Goal: Task Accomplishment & Management: Manage account settings

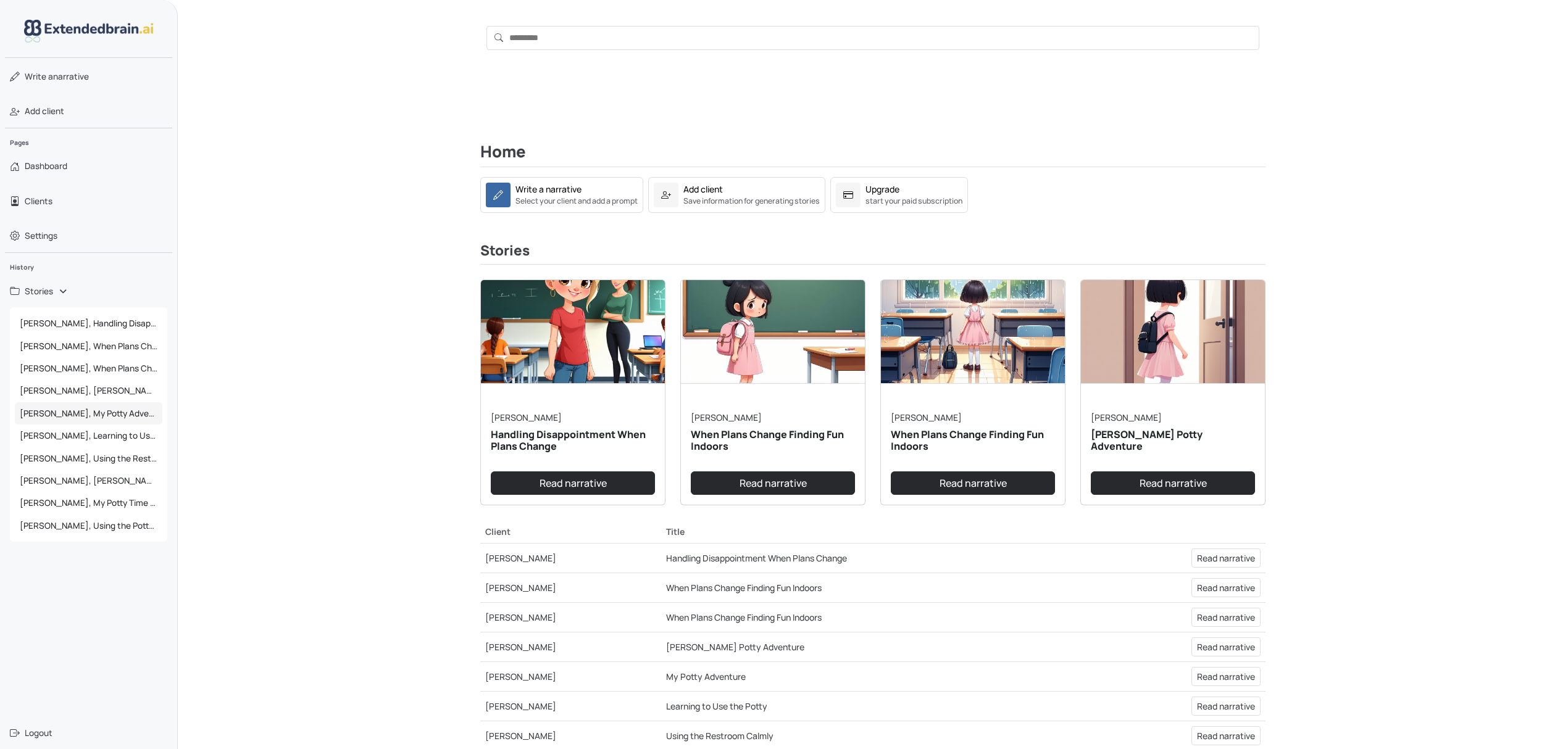
click at [99, 417] on span "Gina L., My Potty Adventure" at bounding box center [88, 413] width 148 height 22
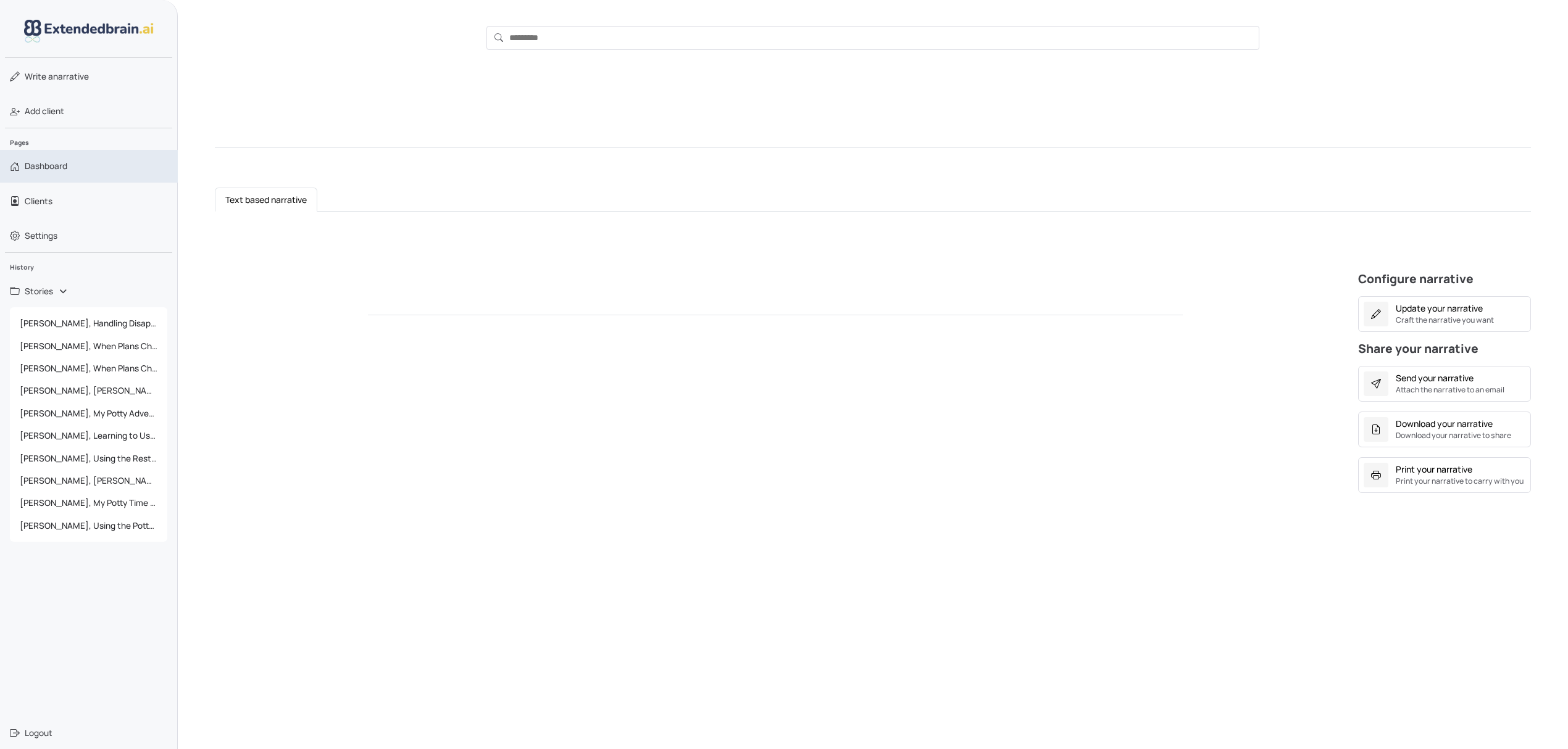
click at [26, 159] on link "Dashboard" at bounding box center [89, 166] width 178 height 32
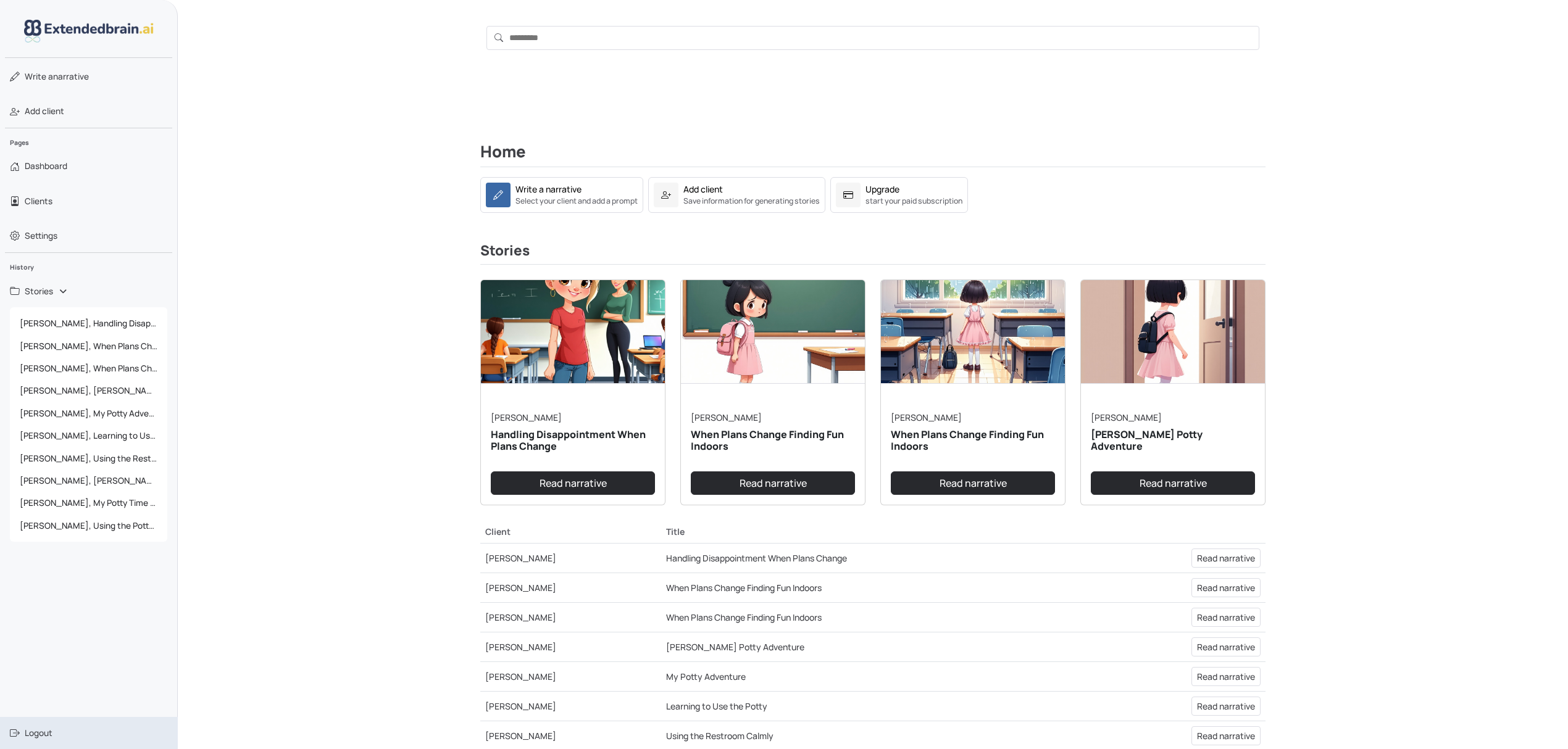
click at [27, 726] on link "Logout" at bounding box center [89, 732] width 178 height 32
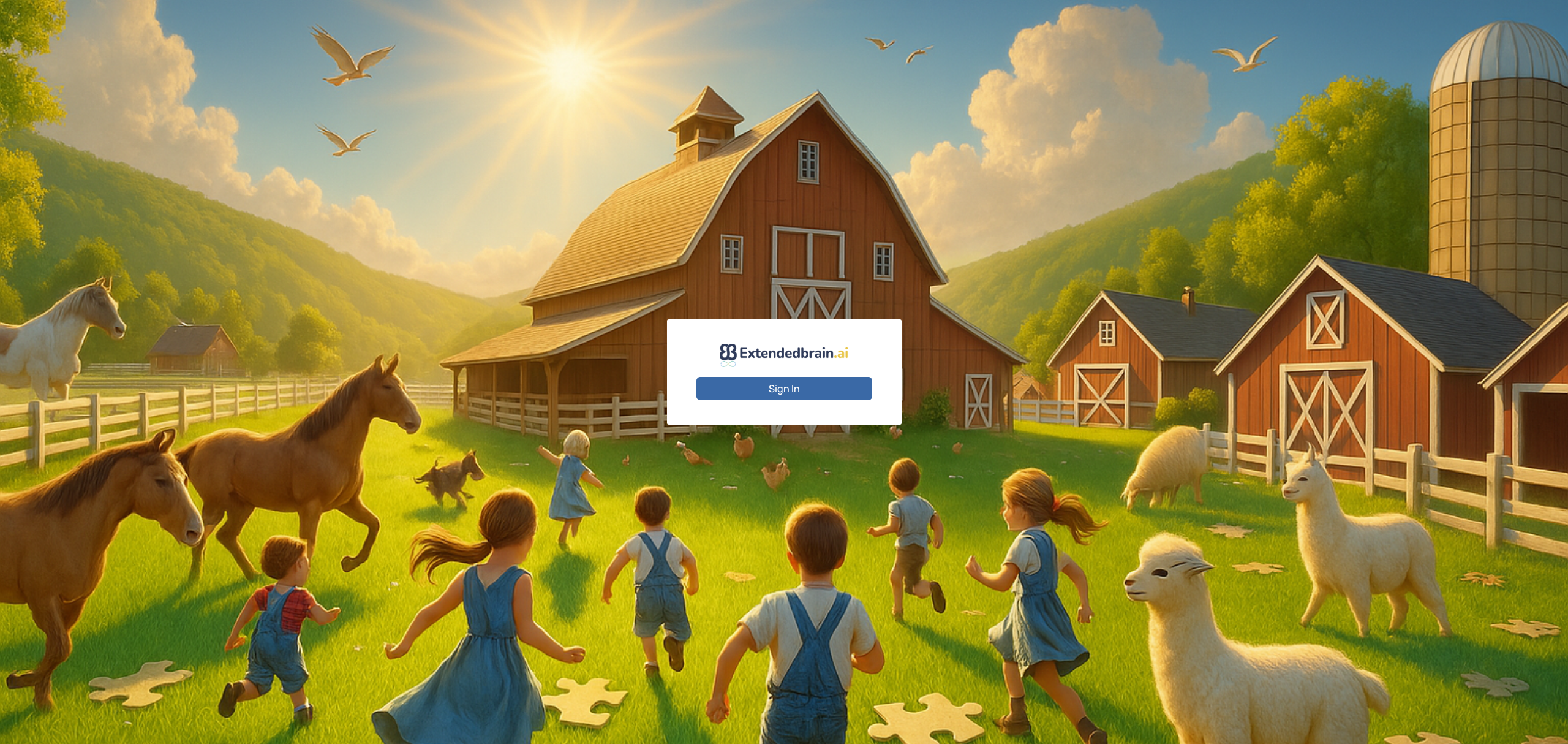
click at [784, 385] on button "Sign In" at bounding box center [784, 388] width 176 height 23
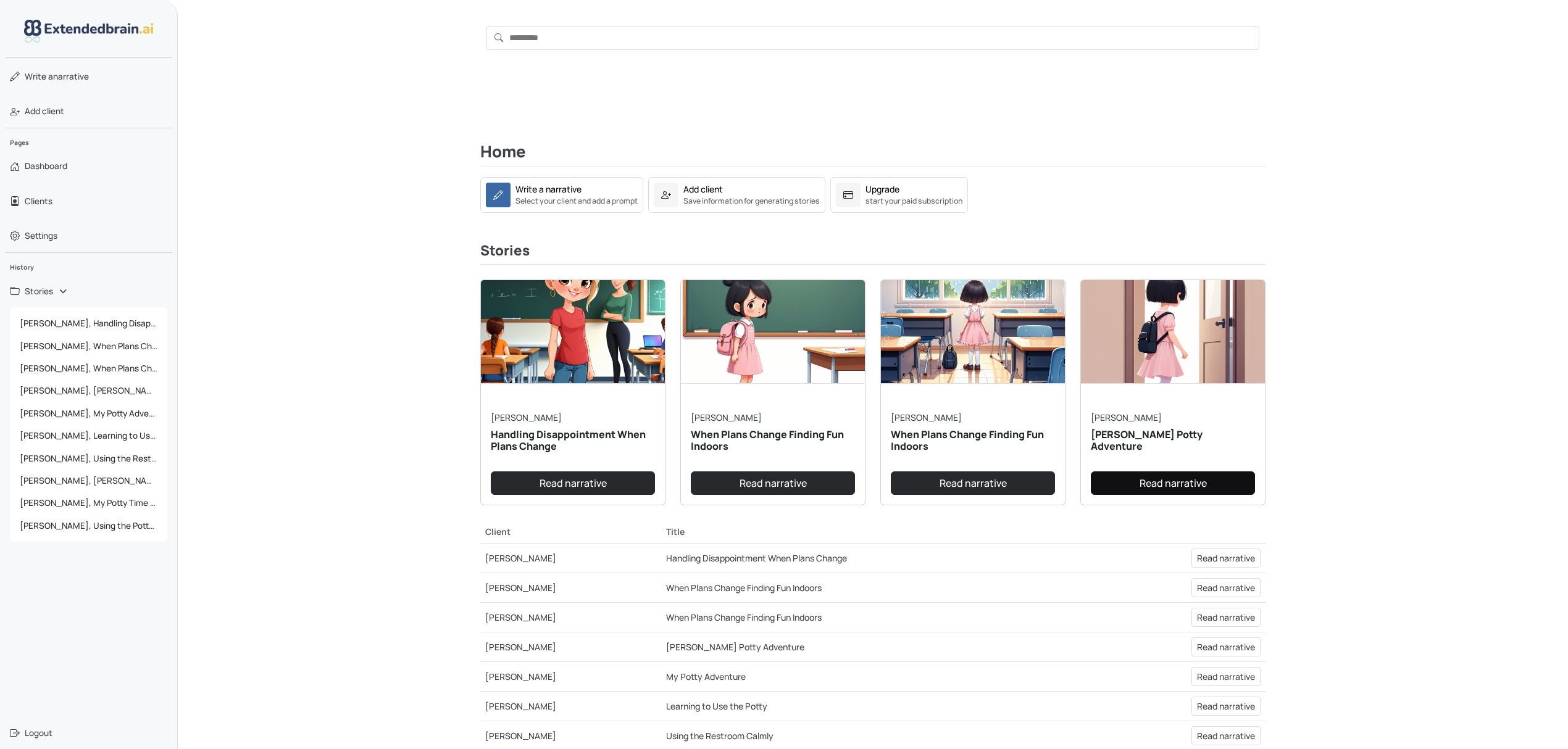
click at [1168, 483] on link "Read narrative" at bounding box center [1173, 483] width 164 height 23
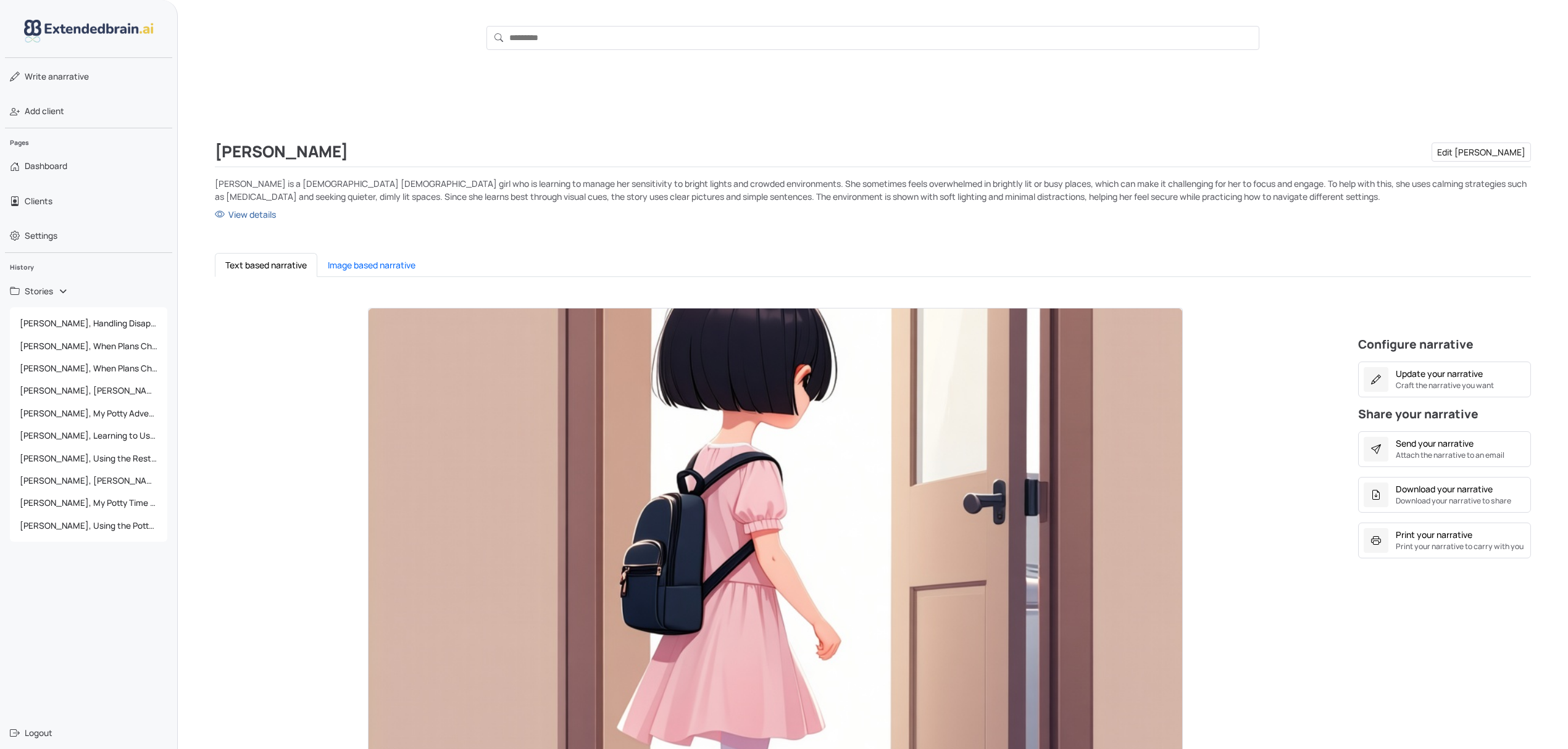
click at [541, 407] on img at bounding box center [775, 537] width 814 height 459
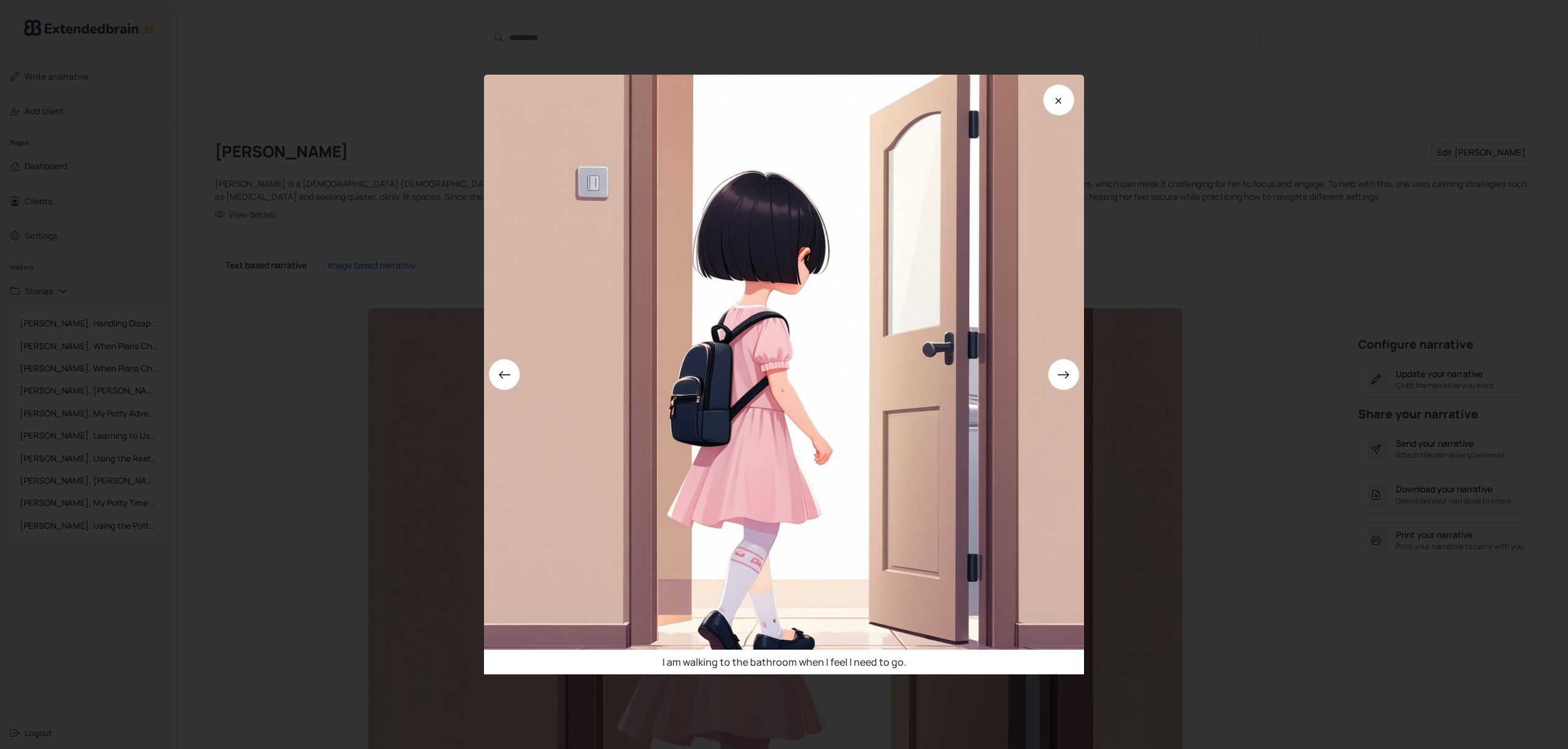
click at [1164, 208] on div "I am walking to the bathroom when I feel I need to go." at bounding box center [784, 374] width 1568 height 749
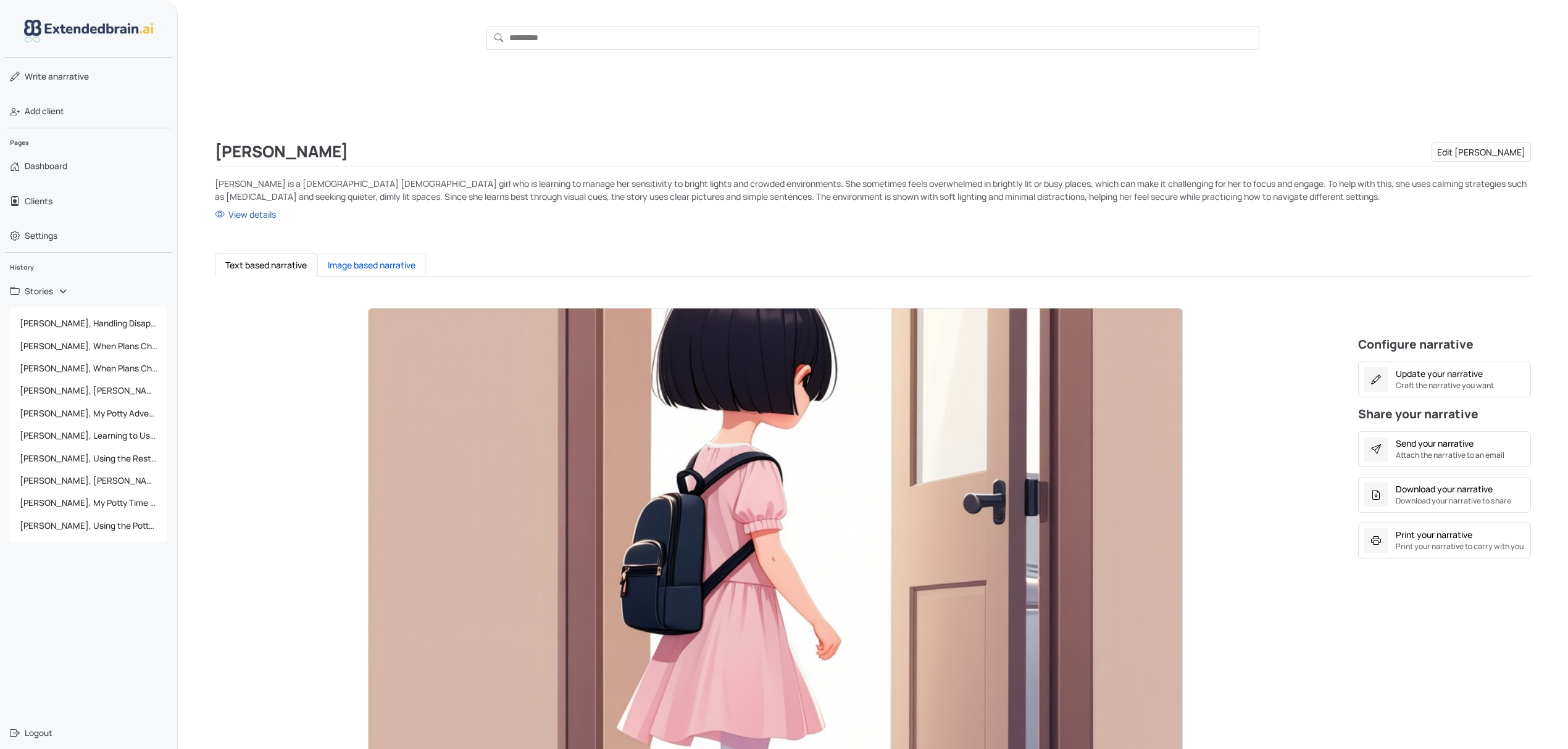
click at [391, 266] on button "Image based narrative" at bounding box center [371, 265] width 108 height 24
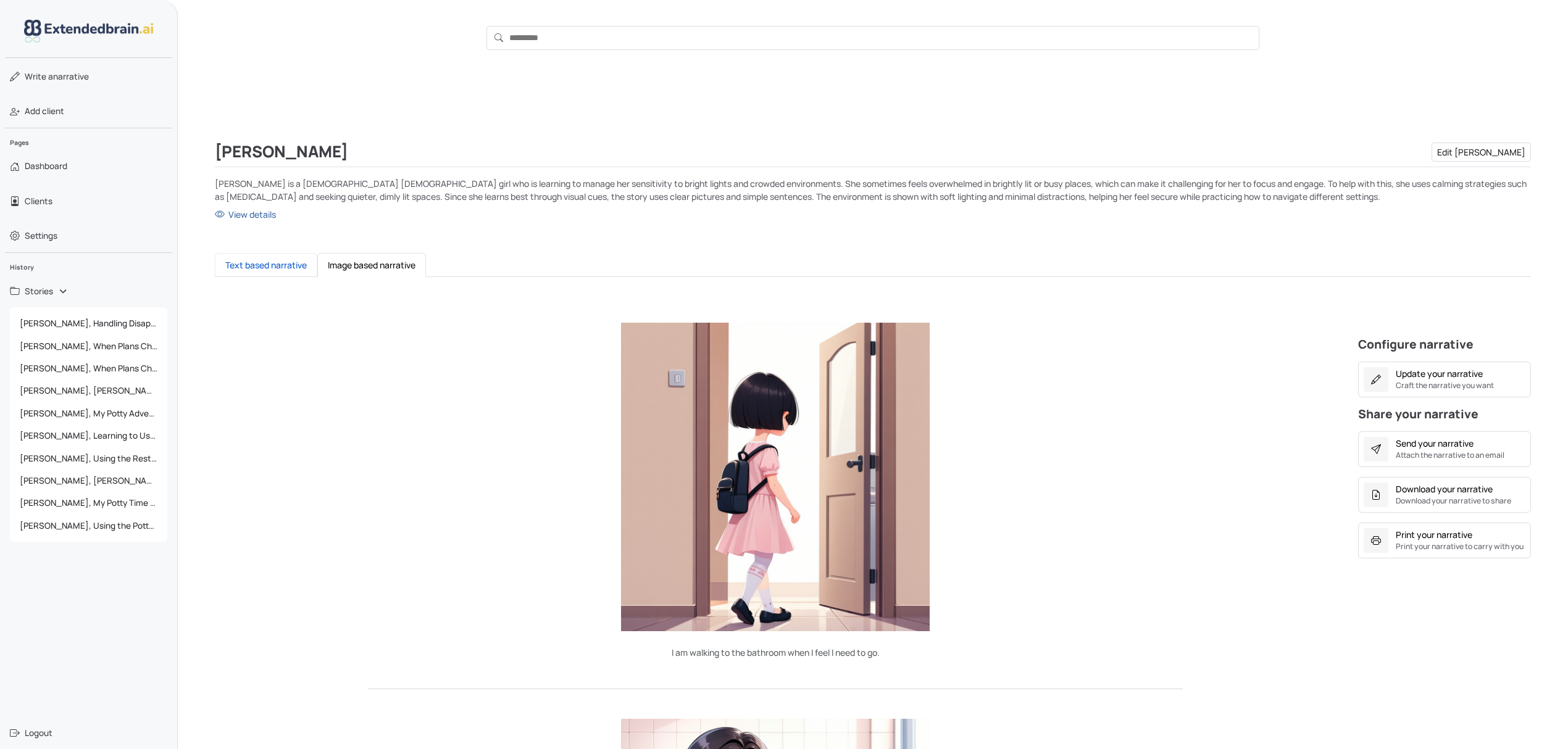
click at [260, 264] on button "Text based narrative" at bounding box center [266, 265] width 102 height 24
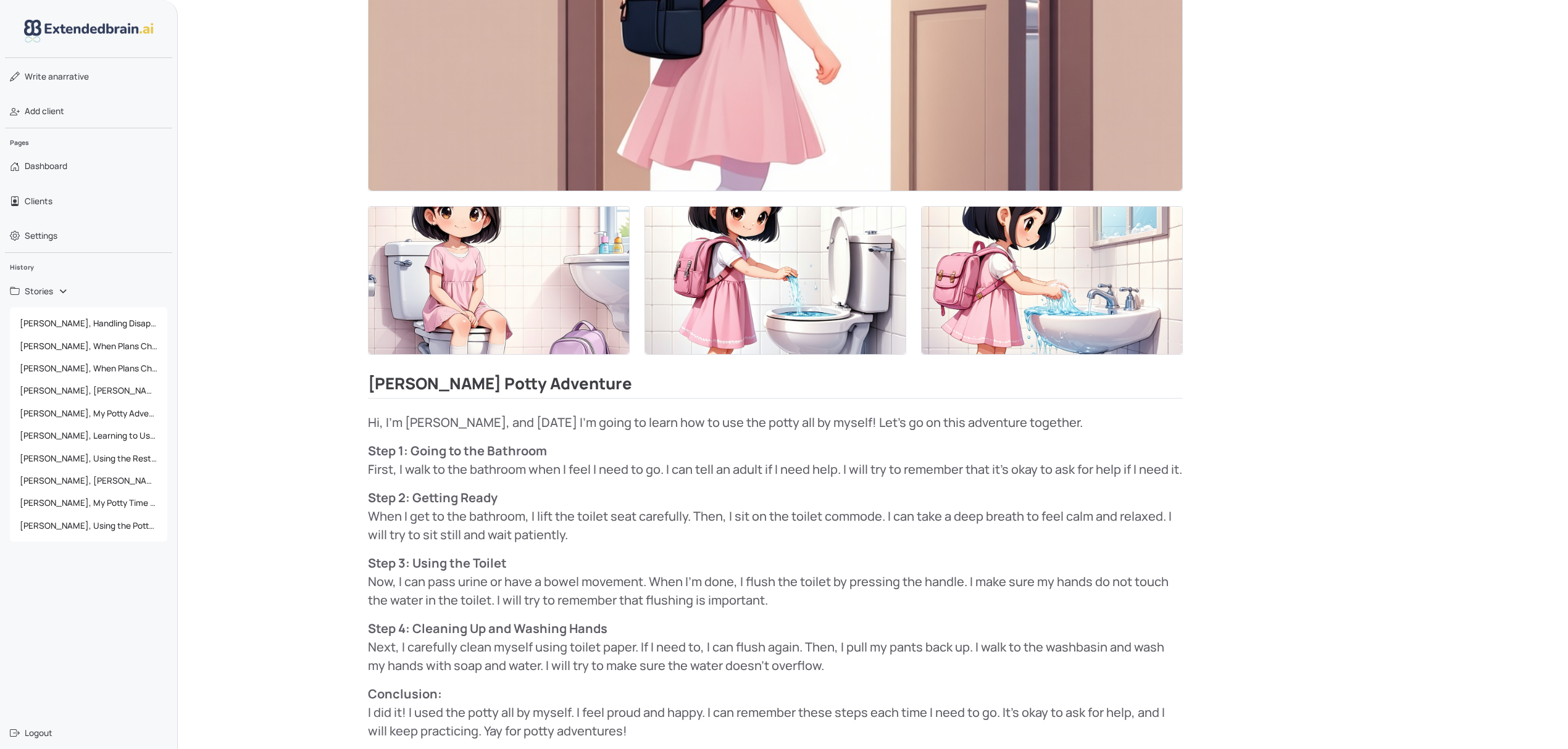
scroll to position [717, 0]
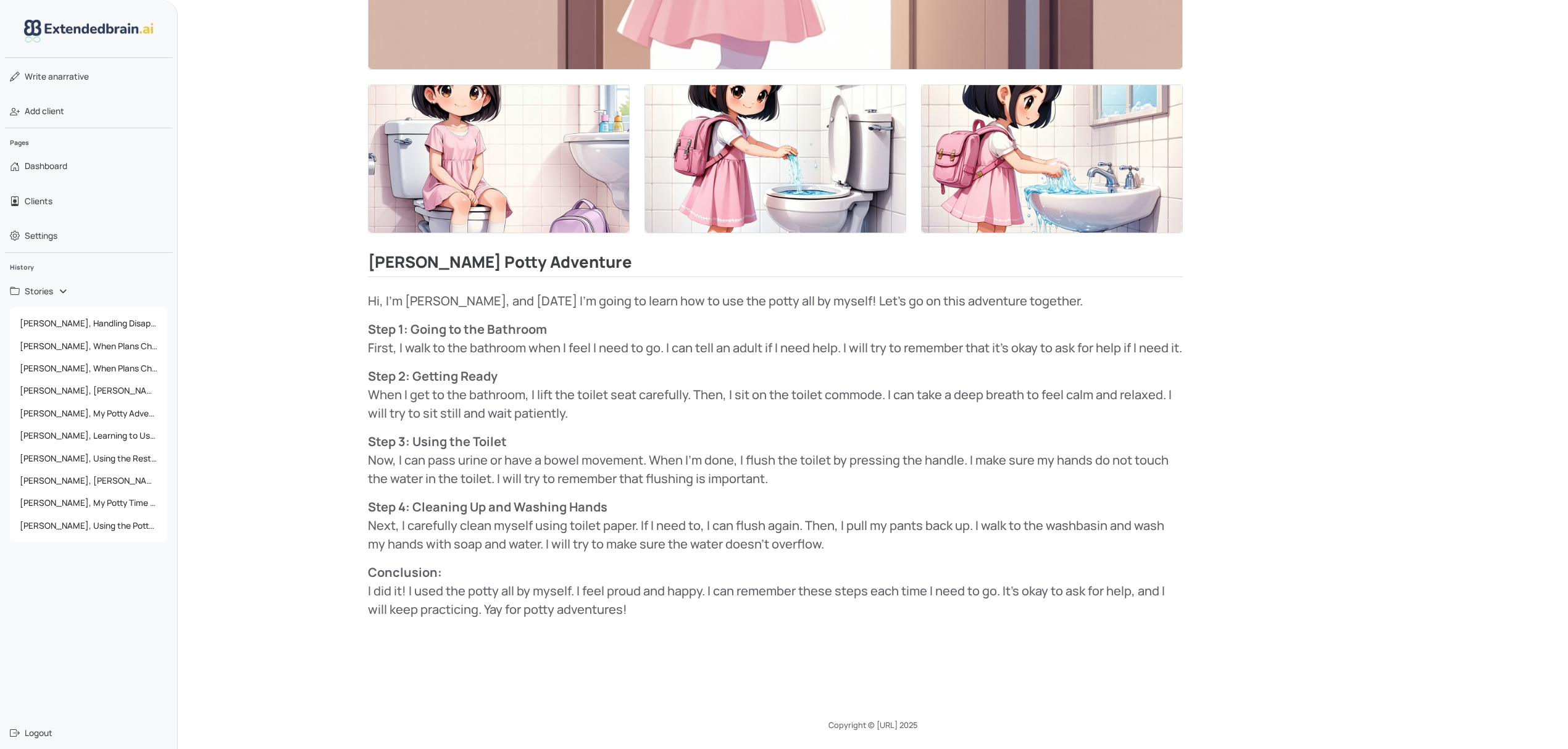
drag, startPoint x: 366, startPoint y: 283, endPoint x: 645, endPoint y: 624, distance: 440.6
click at [645, 624] on div "I am walking to the bathroom when I feel I need to go. Ginas Potty Adventure Hi…" at bounding box center [775, 120] width 1121 height 1019
copy div "Hi, I'm Gina, and today I'm going to learn how to use the potty all by myself! …"
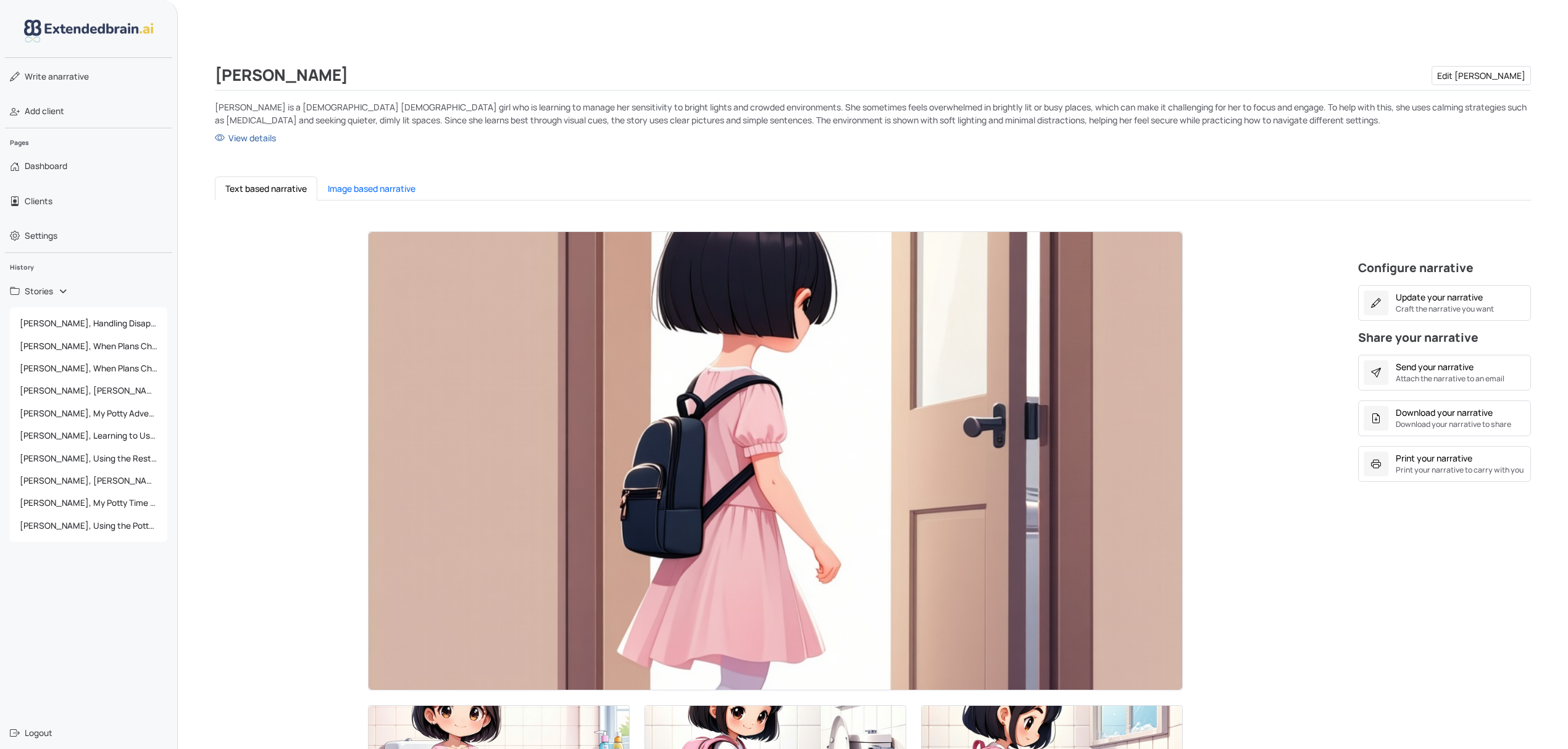
scroll to position [0, 0]
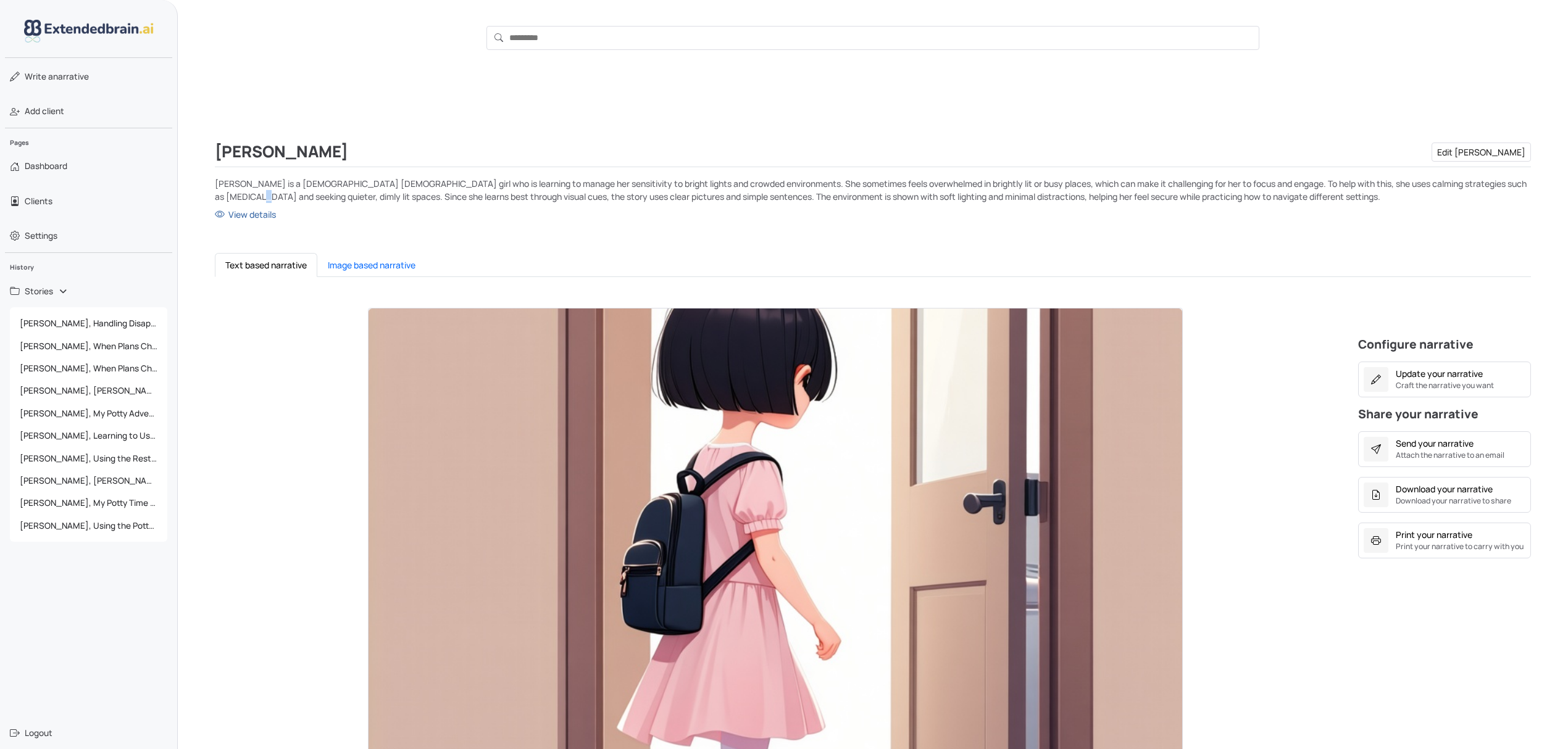
click at [245, 190] on p "Gina is a 5-year-old Caucasian girl who is learning to manage her sensitivity t…" at bounding box center [872, 190] width 1316 height 26
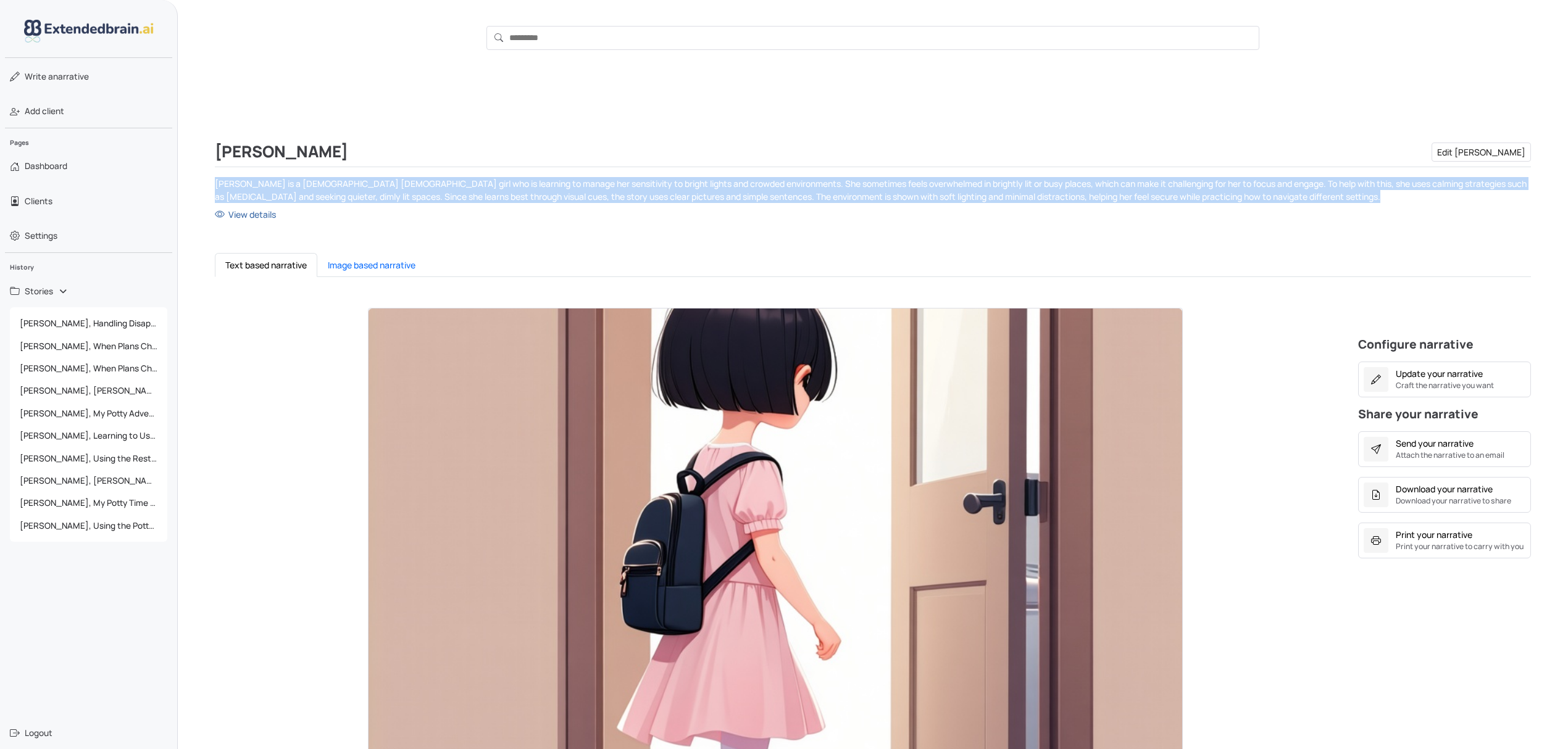
click at [245, 190] on p "Gina is a 5-year-old Caucasian girl who is learning to manage her sensitivity t…" at bounding box center [872, 190] width 1316 height 26
copy p "Gina is a 5-year-old Caucasian girl who is learning to manage her sensitivity t…"
click at [249, 215] on link "View details" at bounding box center [872, 214] width 1316 height 13
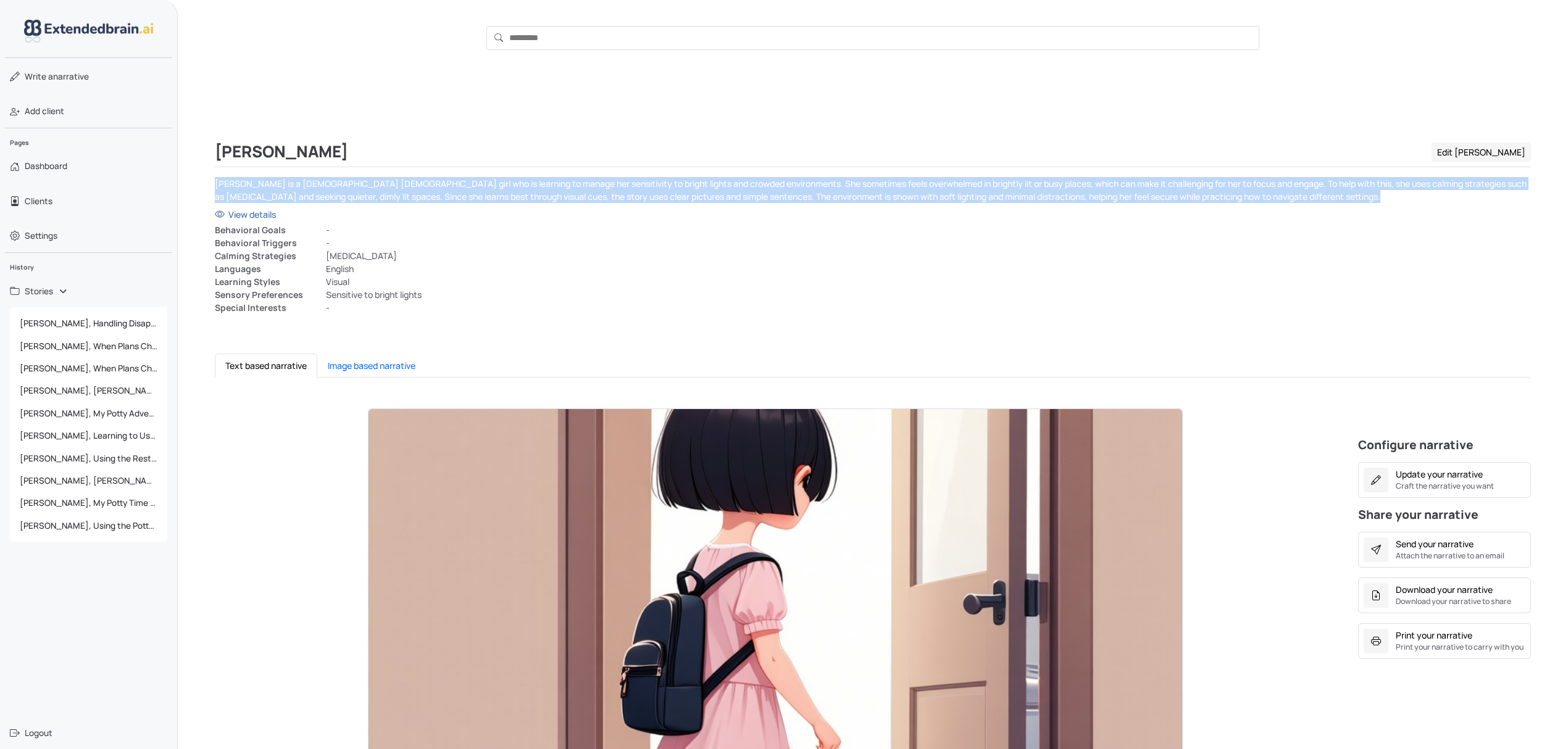
click at [1509, 147] on link "Edit Gina" at bounding box center [1481, 152] width 99 height 19
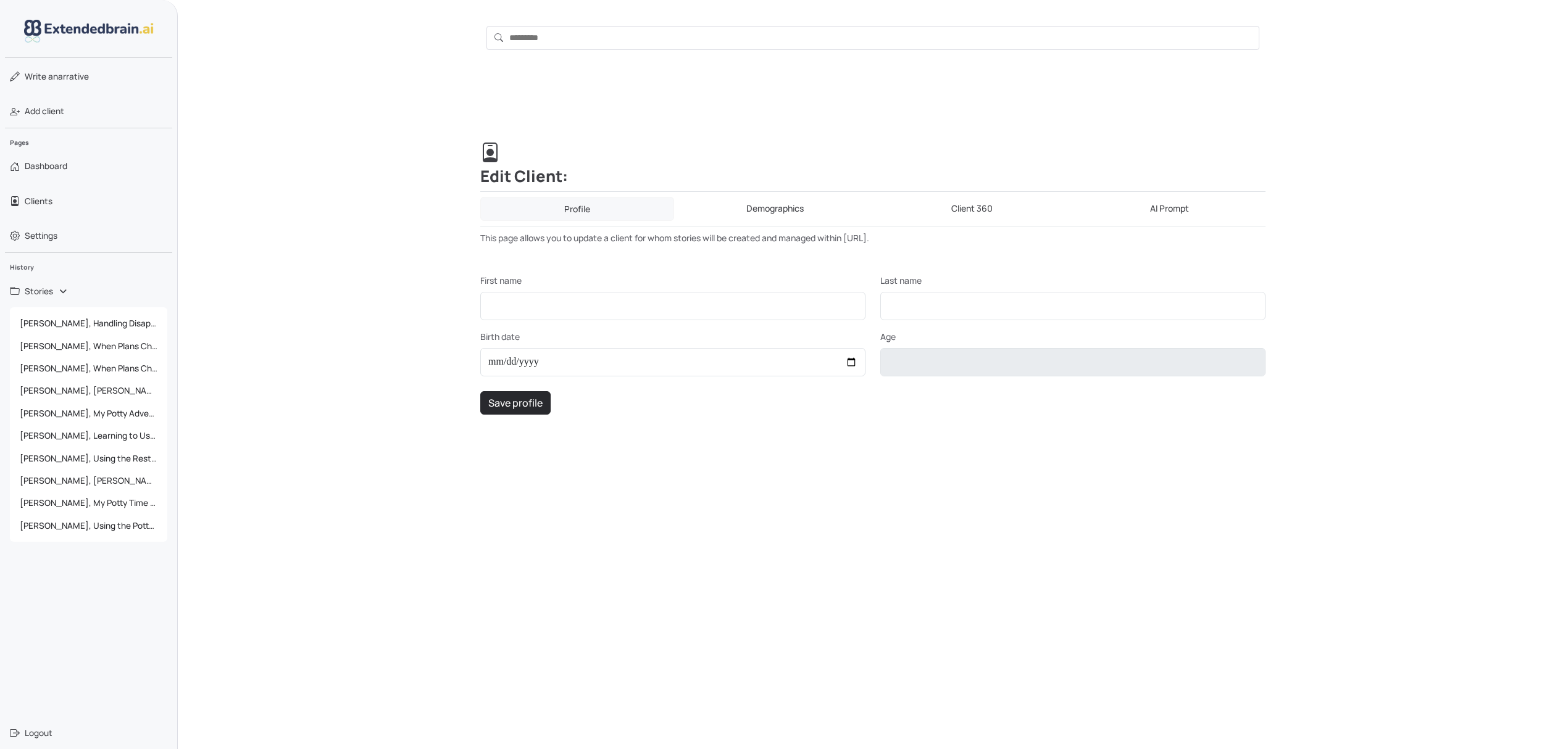
type input "****"
type input "*****"
type input "**********"
type input "*"
click at [1174, 211] on link "AI Prompt" at bounding box center [1170, 208] width 193 height 24
